Goal: Task Accomplishment & Management: Manage account settings

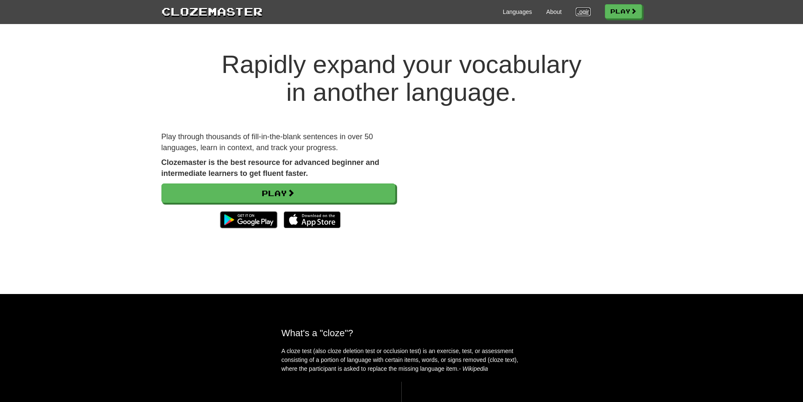
click at [582, 15] on link "Login" at bounding box center [583, 12] width 14 height 8
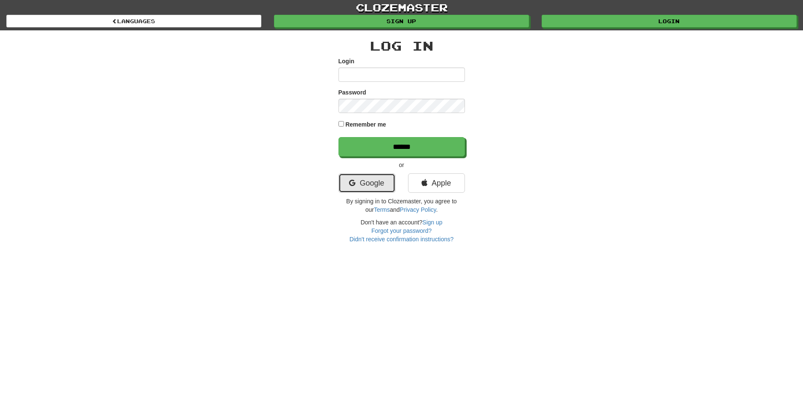
click at [381, 176] on link "Google" at bounding box center [366, 182] width 57 height 19
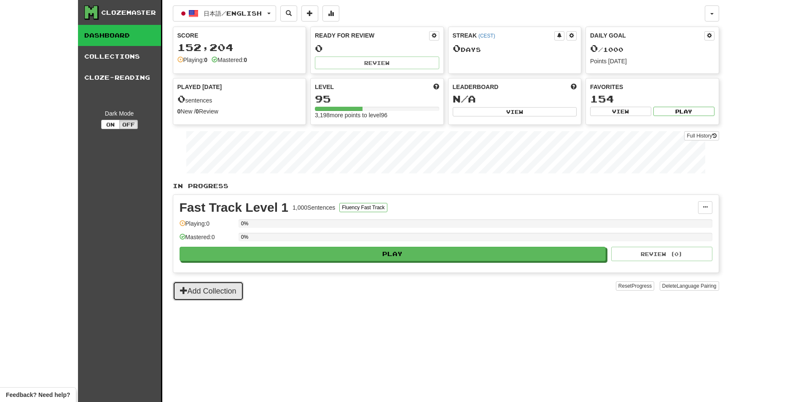
click at [222, 289] on button "Add Collection" at bounding box center [208, 290] width 71 height 19
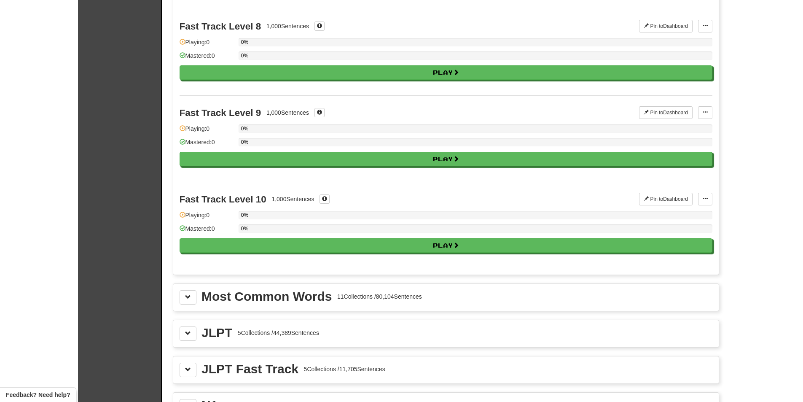
scroll to position [843, 0]
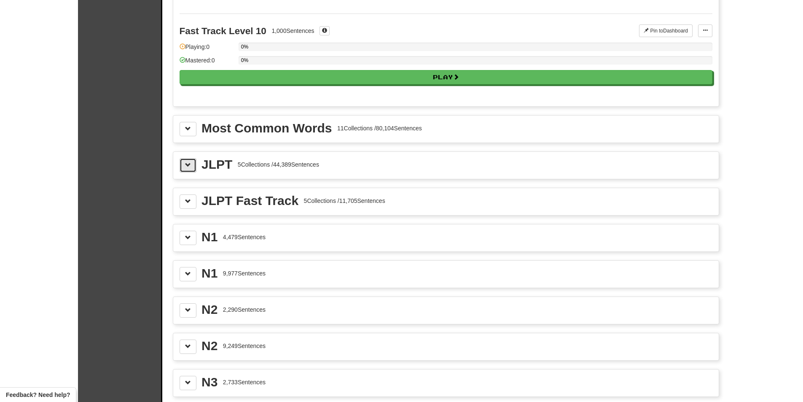
click at [189, 162] on span at bounding box center [188, 165] width 6 height 6
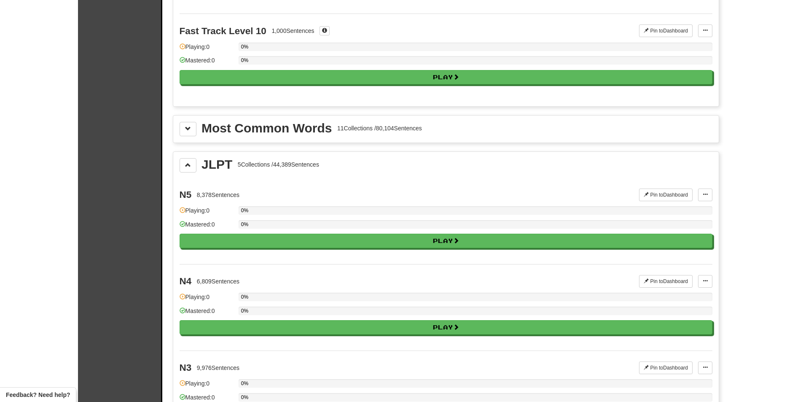
click at [652, 201] on div "N5 8,378 Sentences Pin to Dashboard Pin to Dashboard Manage Sentences Playing: …" at bounding box center [445, 221] width 533 height 86
click at [655, 196] on button "Pin to Dashboard" at bounding box center [666, 194] width 54 height 13
click at [190, 161] on button at bounding box center [187, 165] width 17 height 14
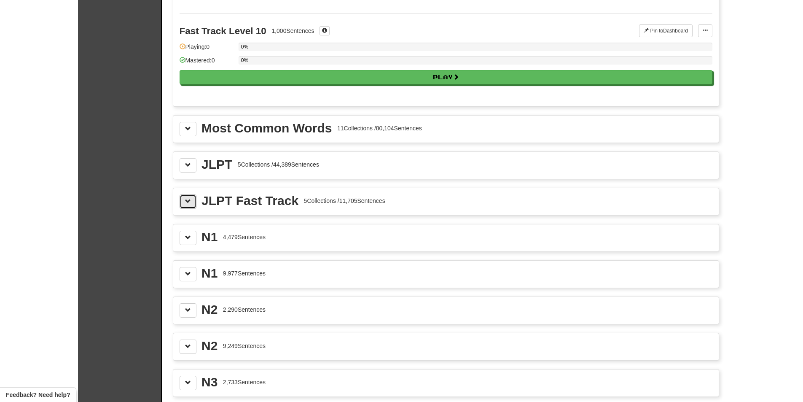
click at [190, 199] on span at bounding box center [188, 201] width 6 height 6
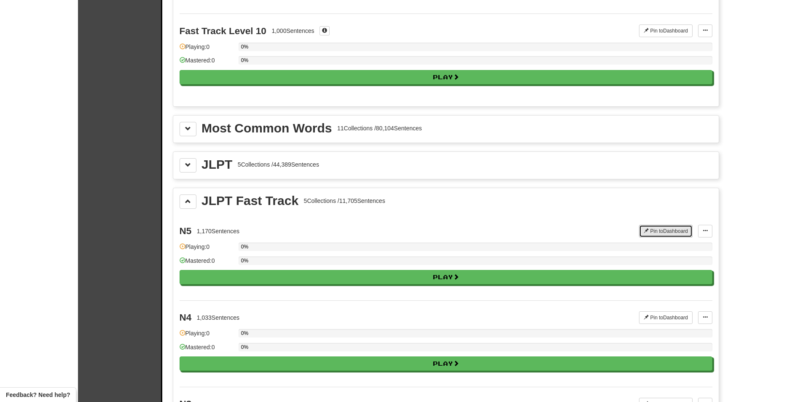
click at [680, 225] on button "Pin to Dashboard" at bounding box center [666, 231] width 54 height 13
click at [187, 197] on button at bounding box center [187, 201] width 17 height 14
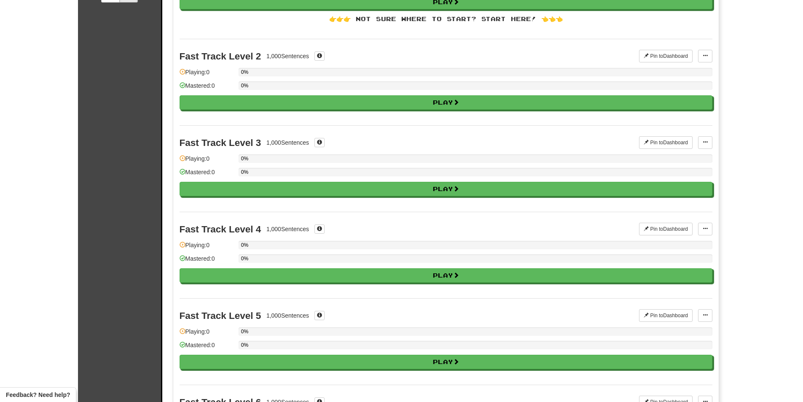
scroll to position [0, 0]
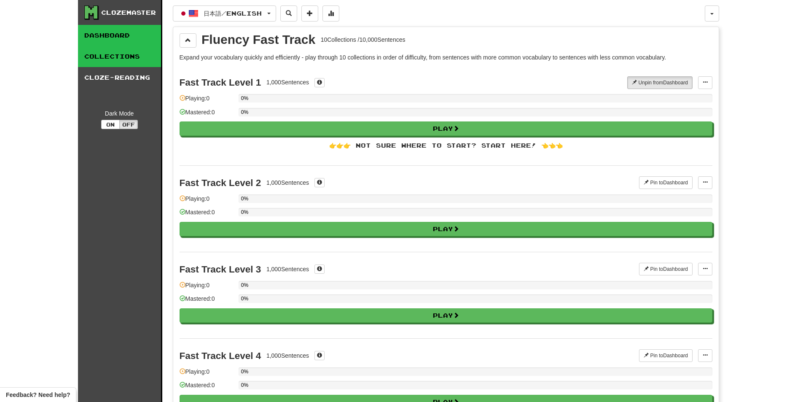
click at [110, 29] on link "Dashboard" at bounding box center [119, 35] width 83 height 21
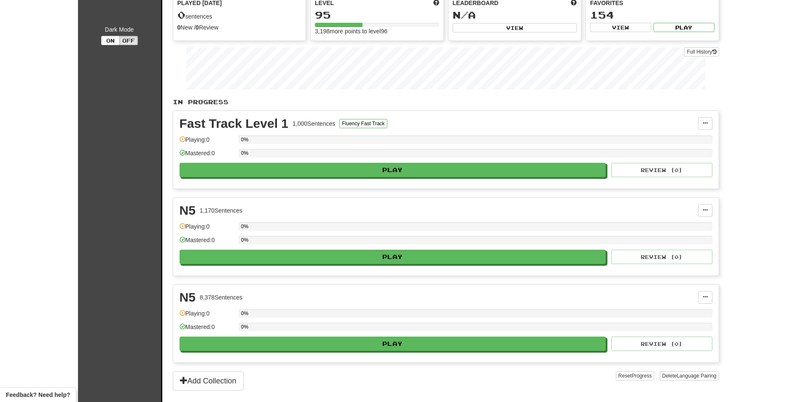
scroll to position [84, 0]
click at [706, 122] on span at bounding box center [704, 122] width 5 height 5
click at [358, 121] on button "Fluency Fast Track" at bounding box center [363, 122] width 48 height 9
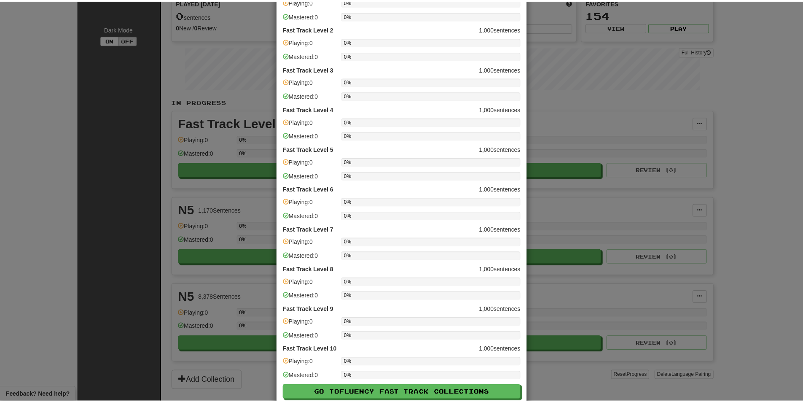
scroll to position [0, 0]
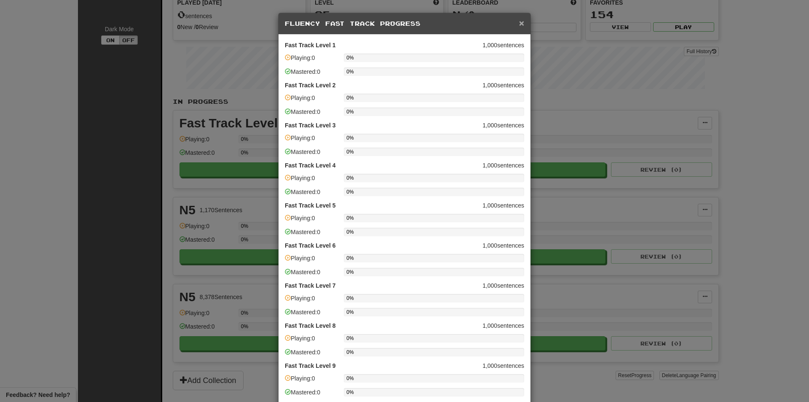
click at [519, 24] on span "×" at bounding box center [521, 23] width 5 height 10
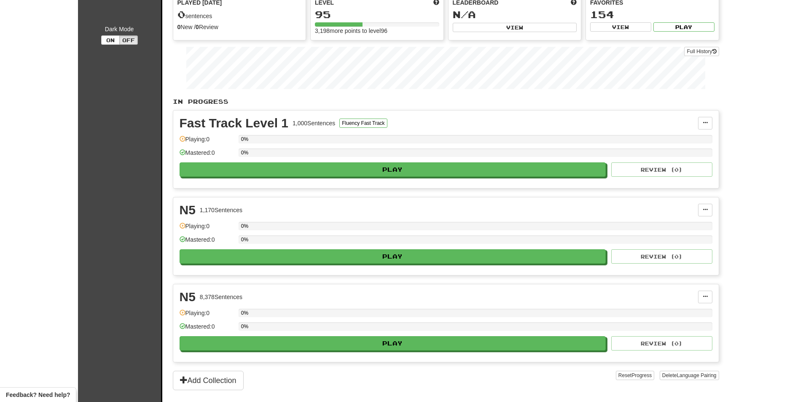
click at [793, 153] on div "Clozemaster Dashboard Collections Cloze-Reading Dark Mode On Off Dashboard Coll…" at bounding box center [401, 153] width 803 height 474
